Goal: Task Accomplishment & Management: Use online tool/utility

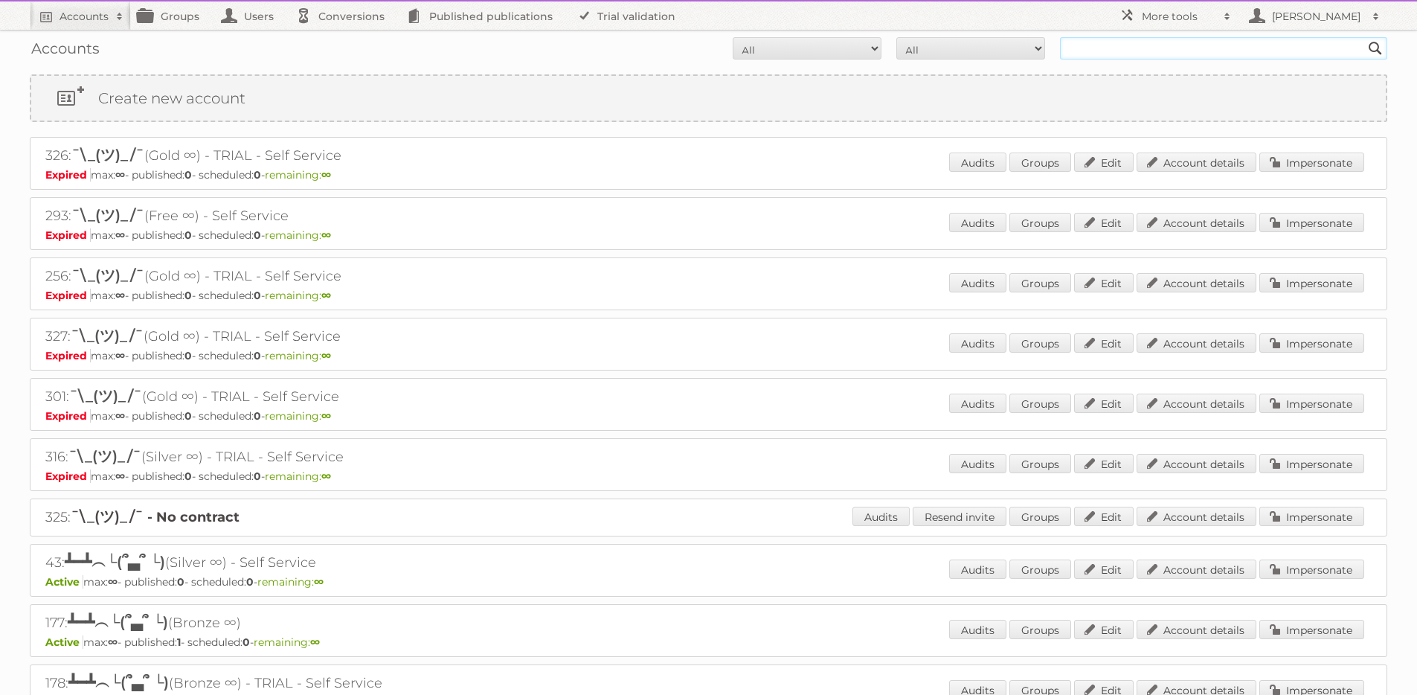
click at [1248, 47] on input "text" at bounding box center [1223, 48] width 327 height 22
type input "[PERSON_NAME]"
click at [1364, 37] on input "Search" at bounding box center [1375, 48] width 22 height 22
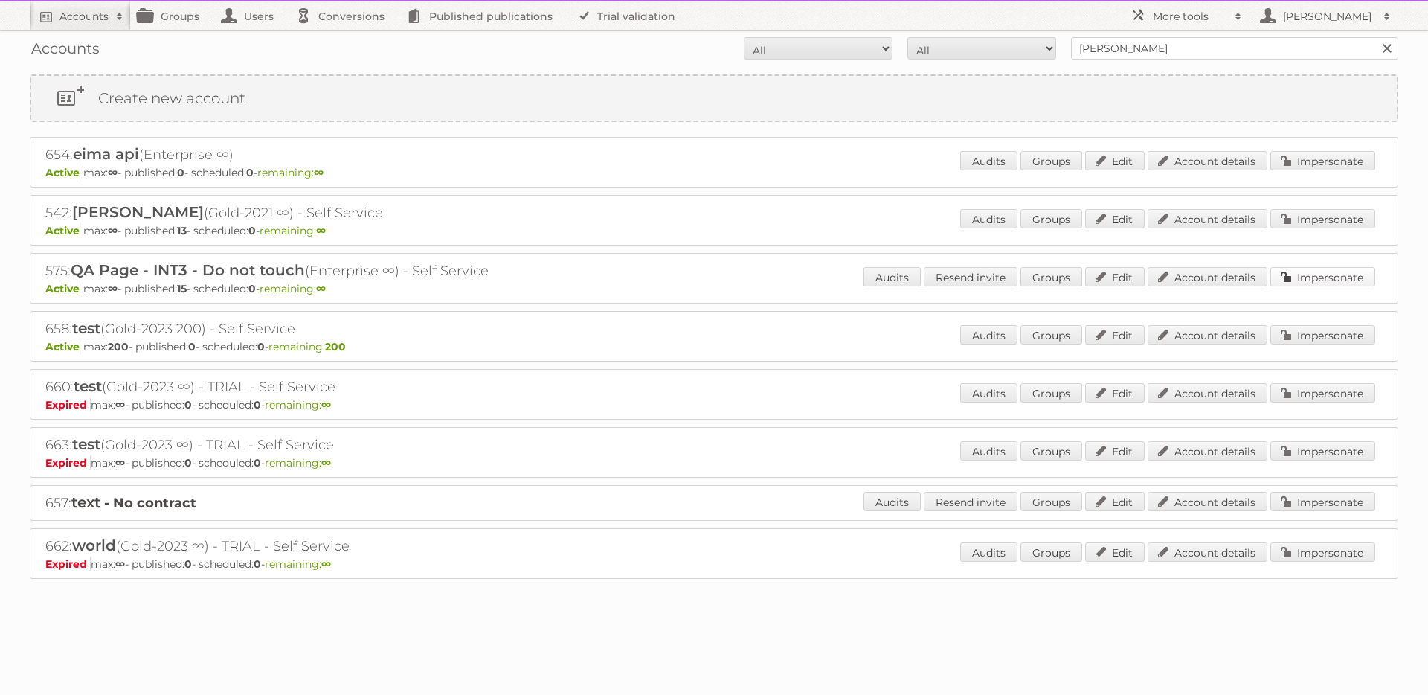
click at [1343, 280] on link "Impersonate" at bounding box center [1322, 276] width 105 height 19
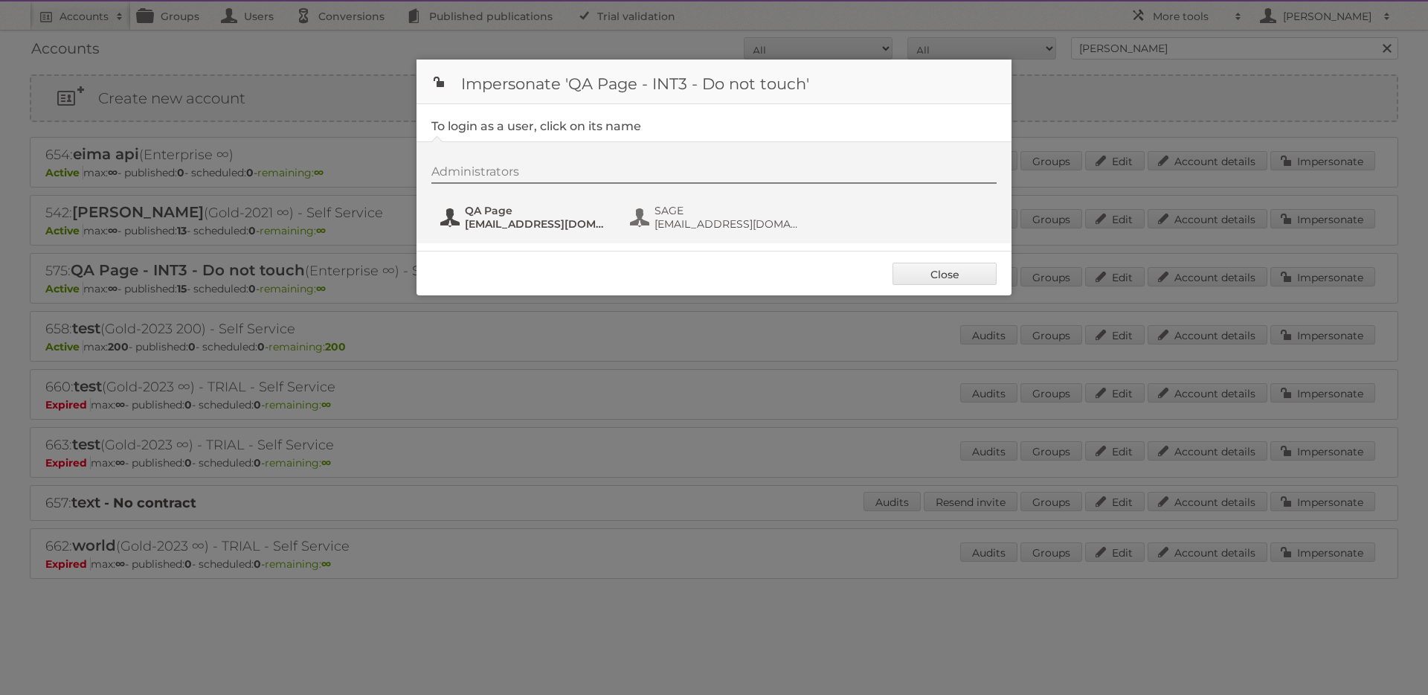
click at [547, 230] on span "eimantas+qapage@publitas.com" at bounding box center [537, 223] width 144 height 13
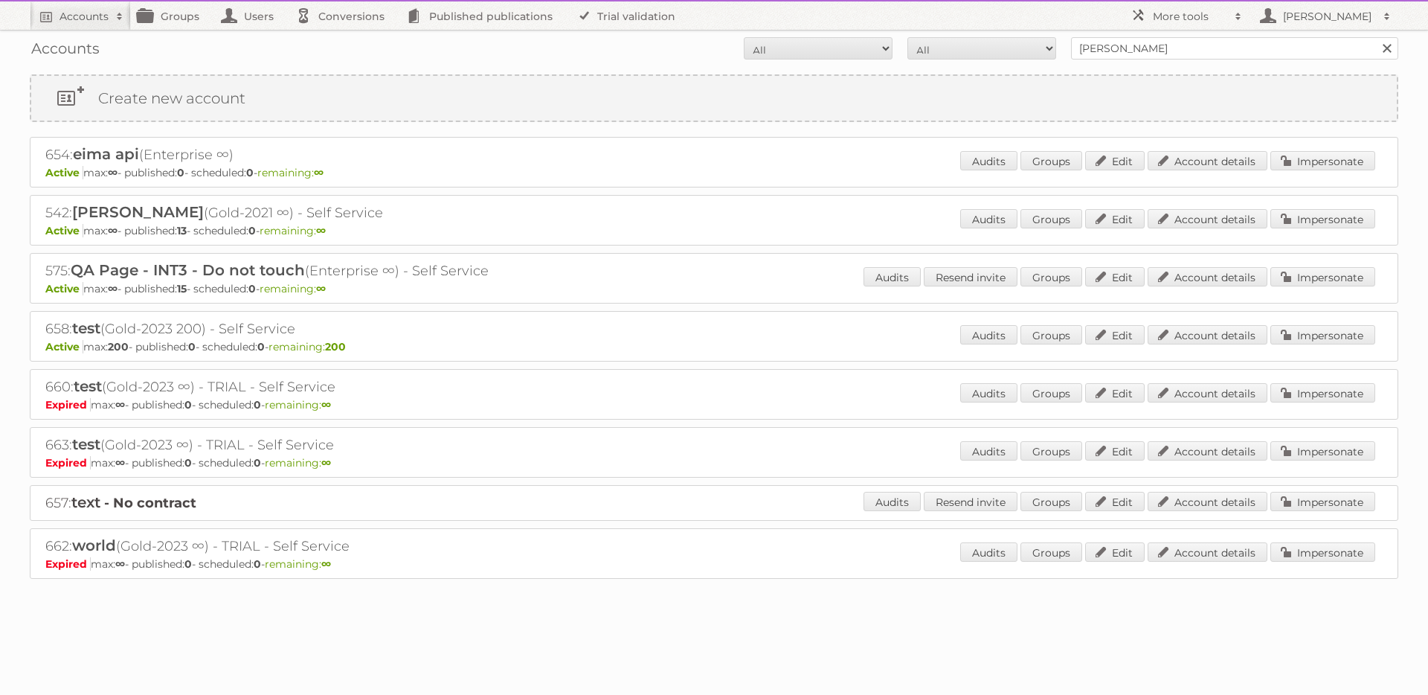
click at [1114, 68] on div "Accounts All Active Expired Pending All Paid Trials Self service eiman Search C…" at bounding box center [714, 326] width 1428 height 653
click at [1121, 60] on div "Accounts All Active Expired Pending All Paid Trials Self service eiman Search" at bounding box center [714, 48] width 1369 height 37
click at [1120, 53] on input "eiman" at bounding box center [1234, 48] width 327 height 22
click at [1120, 52] on input "eiman" at bounding box center [1234, 48] width 327 height 22
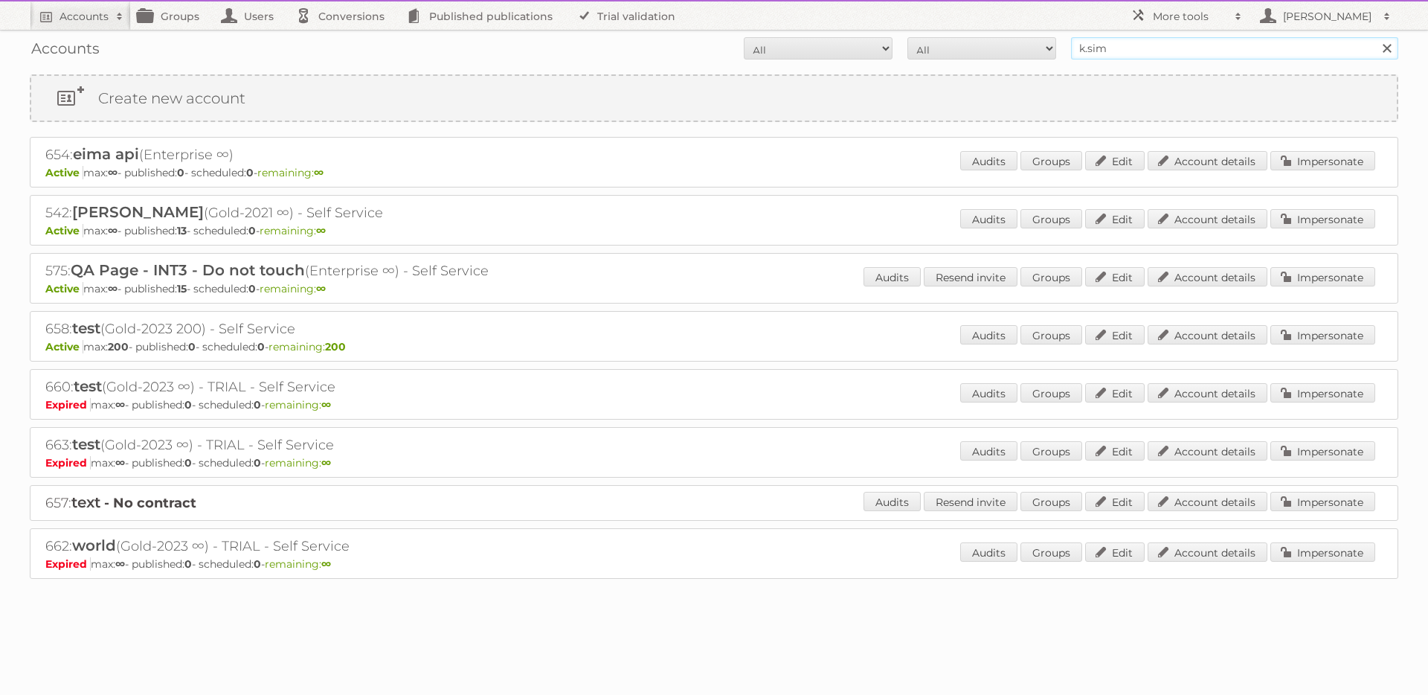
type input "[PERSON_NAME]"
click at [1375, 37] on input "Search" at bounding box center [1386, 48] width 22 height 22
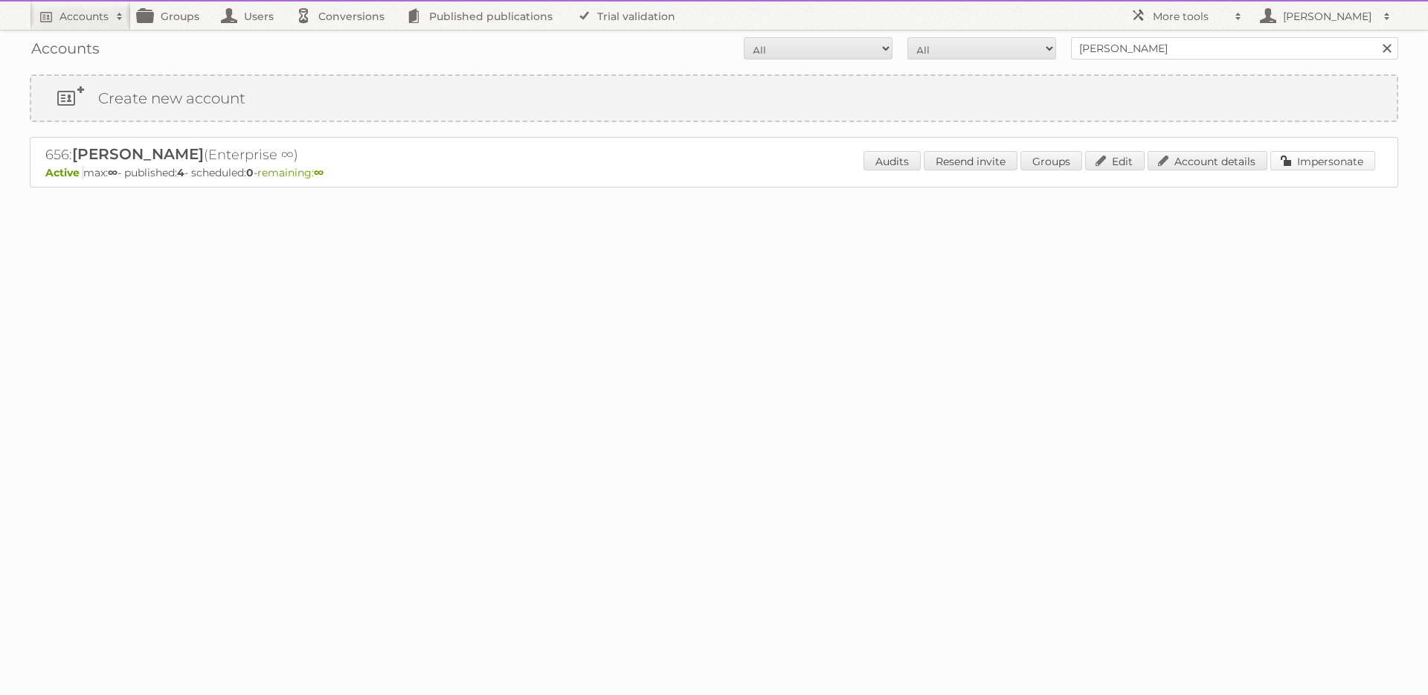
click at [1288, 162] on link "Impersonate" at bounding box center [1322, 160] width 105 height 19
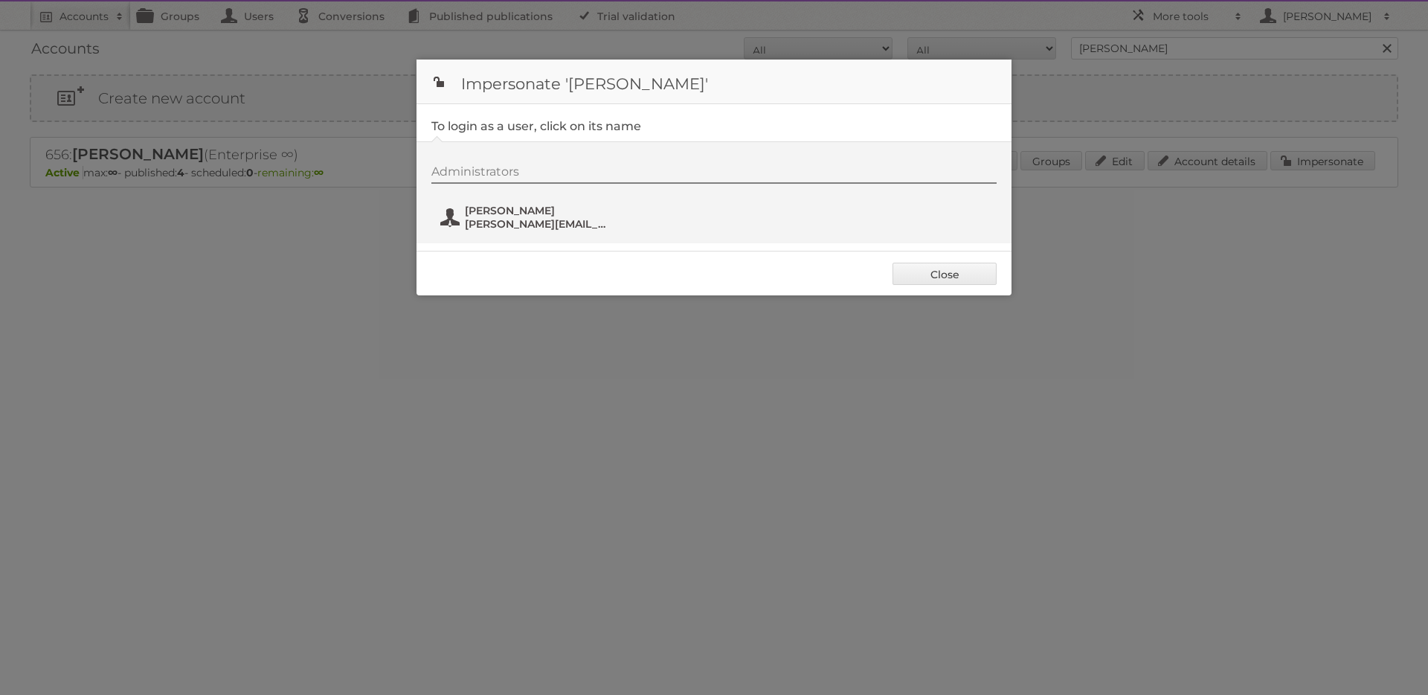
click at [543, 215] on span "[PERSON_NAME]" at bounding box center [537, 210] width 144 height 13
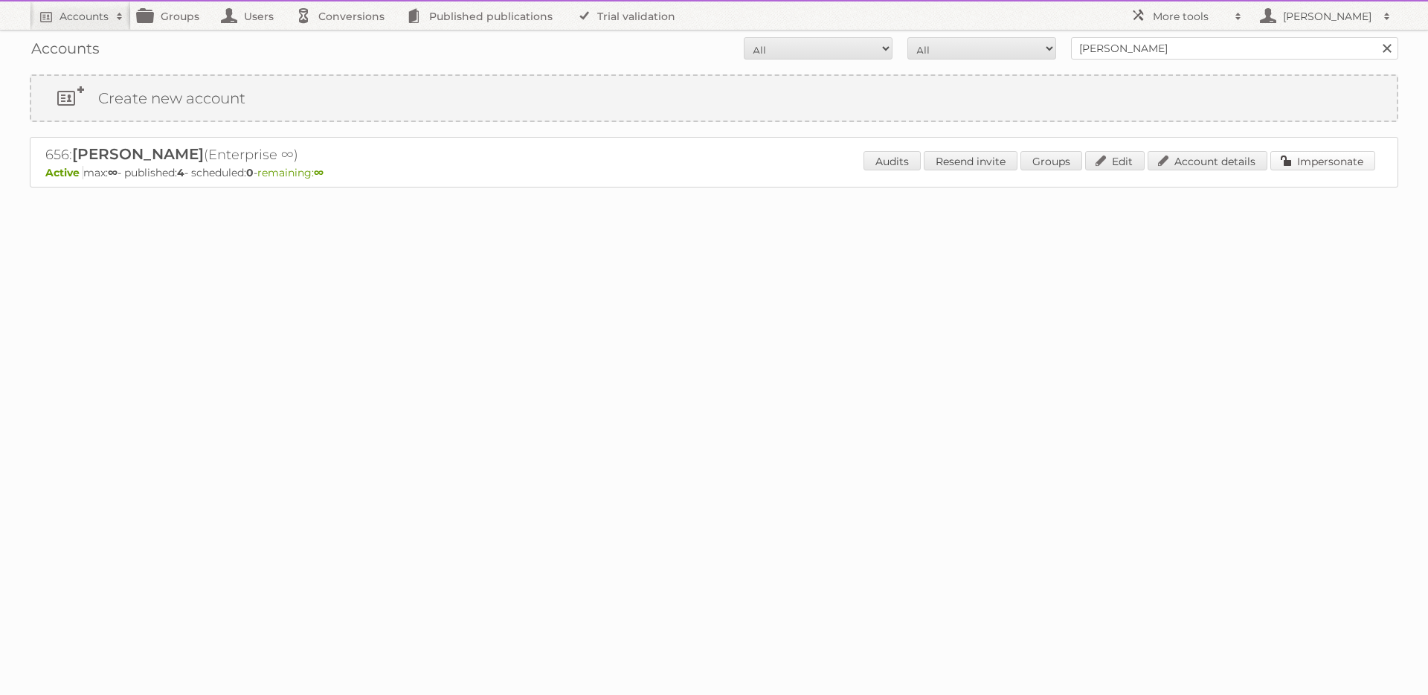
click at [1331, 154] on link "Impersonate" at bounding box center [1322, 160] width 105 height 19
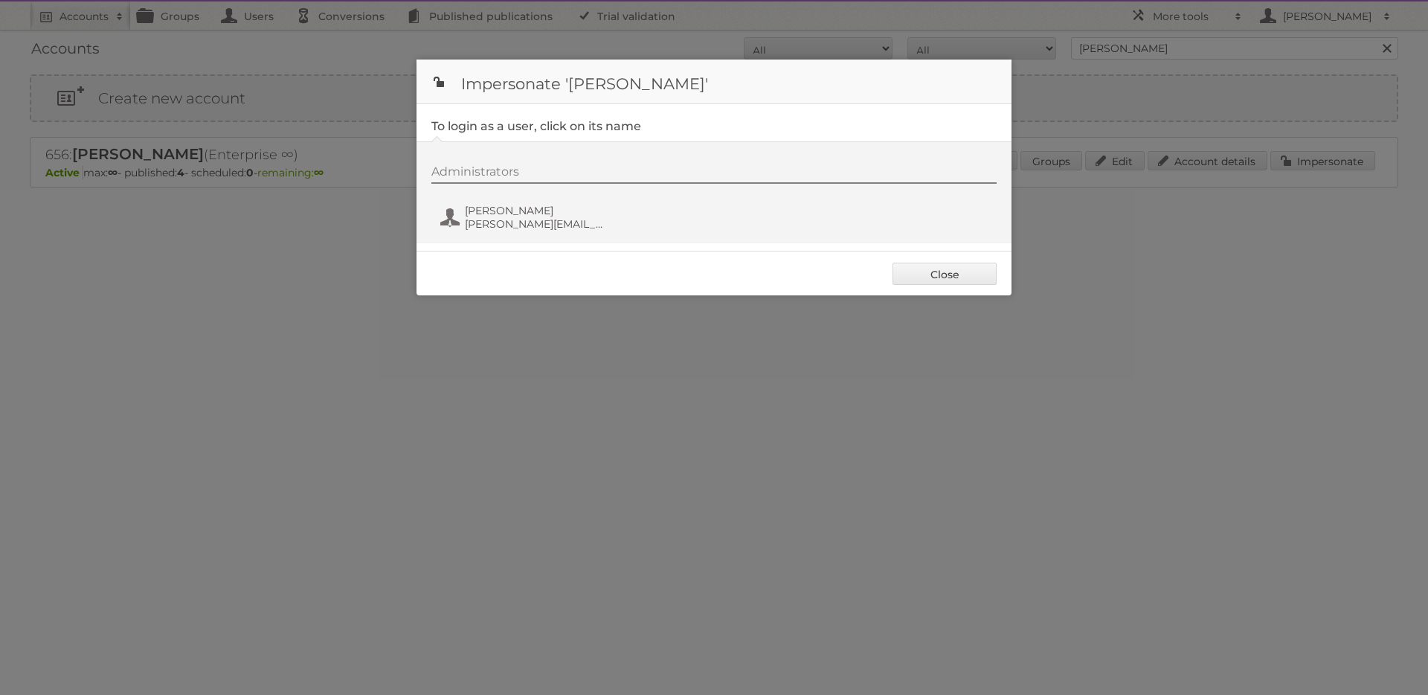
click at [560, 196] on div "Administrators [PERSON_NAME] [PERSON_NAME][EMAIL_ADDRESS][DOMAIN_NAME]" at bounding box center [721, 199] width 580 height 71
click at [545, 214] on span "[PERSON_NAME]" at bounding box center [537, 210] width 144 height 13
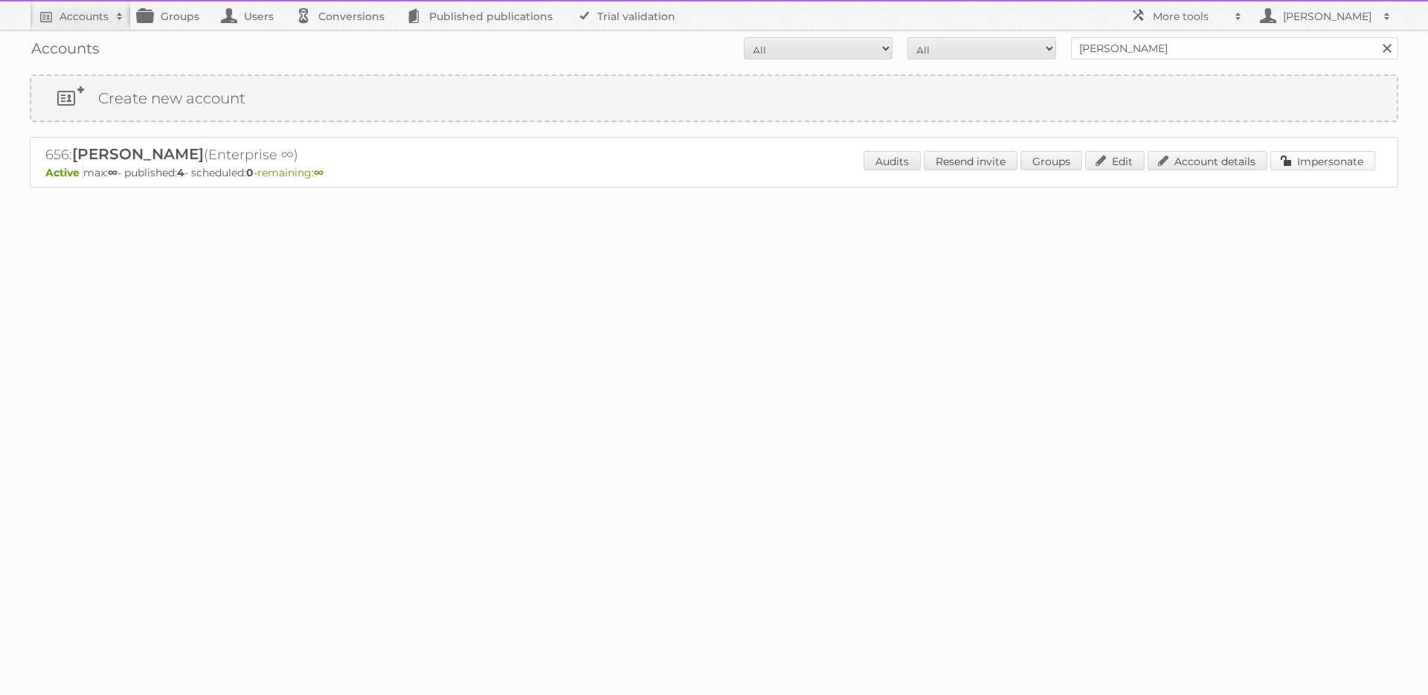
click at [1328, 152] on link "Impersonate" at bounding box center [1322, 160] width 105 height 19
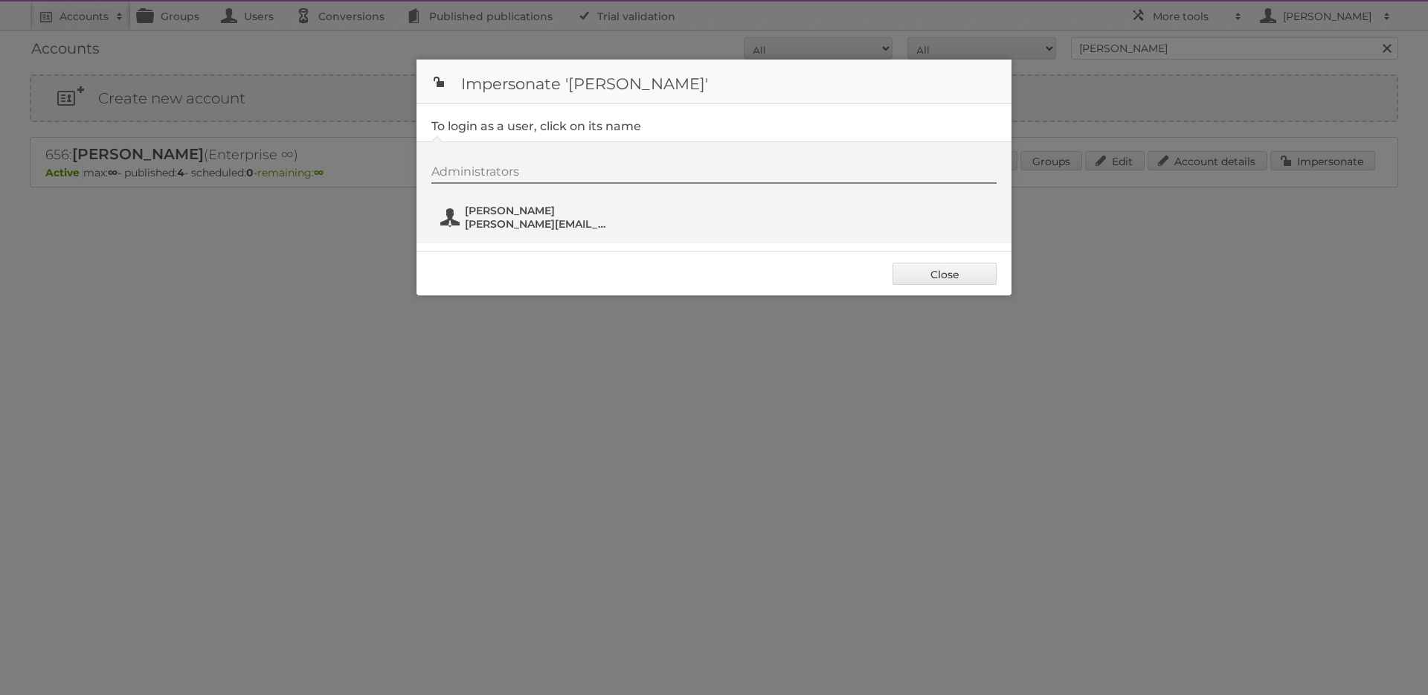
click at [530, 210] on span "[PERSON_NAME]" at bounding box center [537, 210] width 144 height 13
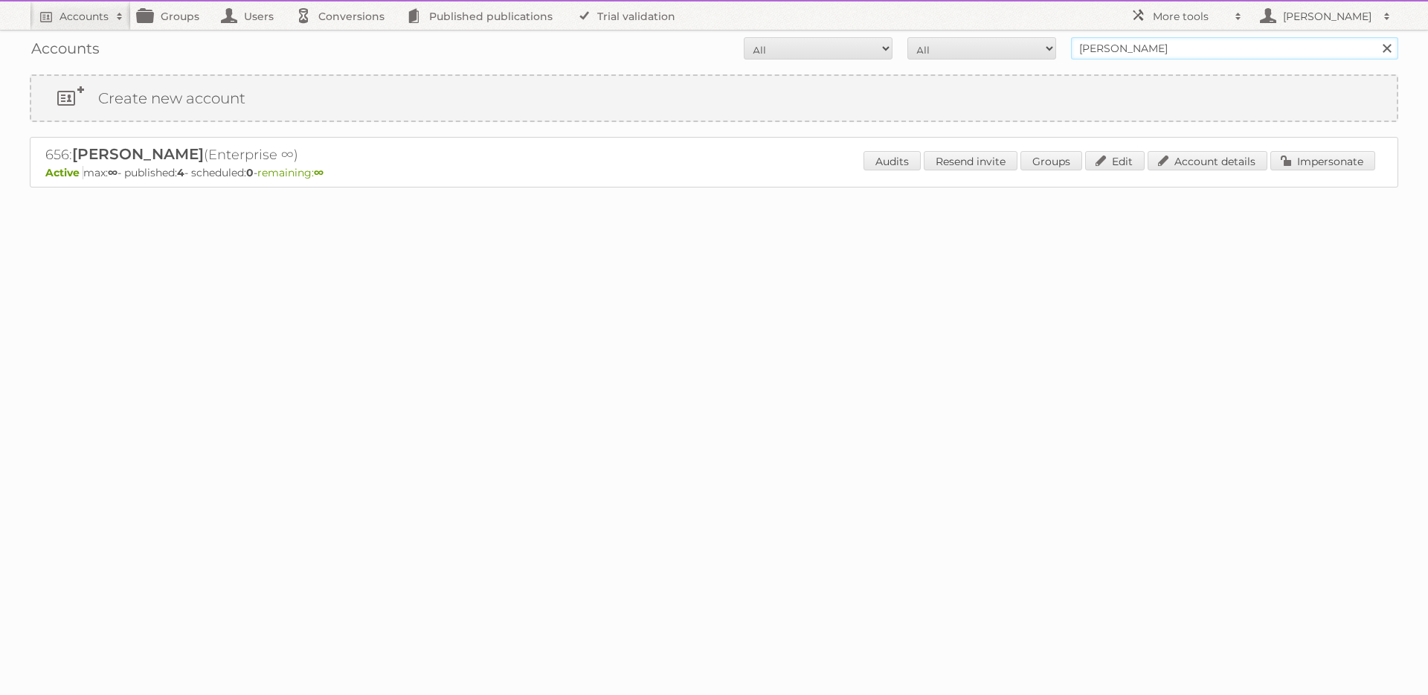
click at [1264, 43] on input "[PERSON_NAME]" at bounding box center [1234, 48] width 327 height 22
type input "[PERSON_NAME]"
click at [1375, 37] on input "Search" at bounding box center [1386, 48] width 22 height 22
